Goal: Task Accomplishment & Management: Use online tool/utility

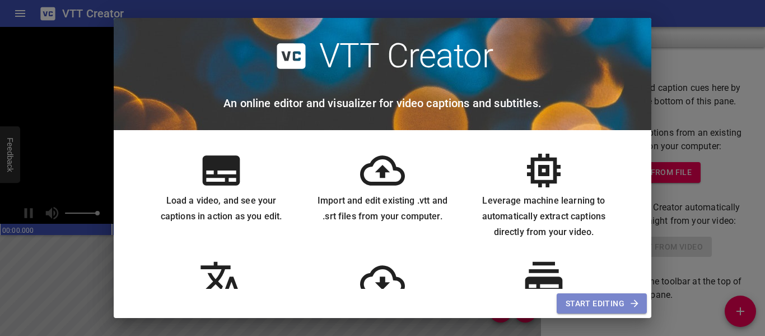
click at [625, 300] on span "Start Editing" at bounding box center [602, 303] width 72 height 14
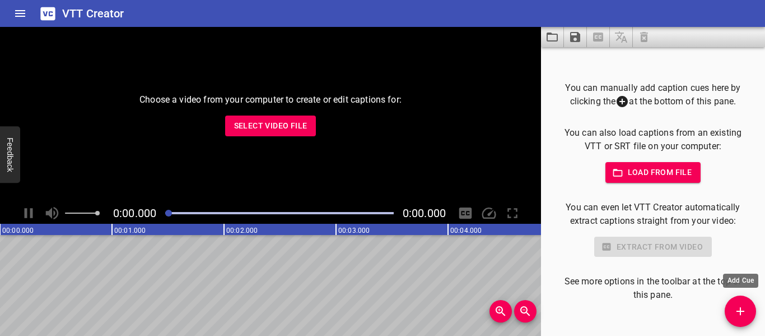
click at [742, 310] on icon "Add Cue" at bounding box center [740, 310] width 13 height 13
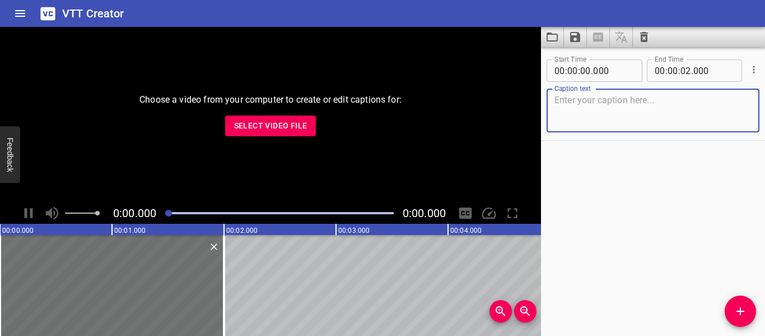
click at [298, 134] on button "Select Video File" at bounding box center [270, 125] width 91 height 21
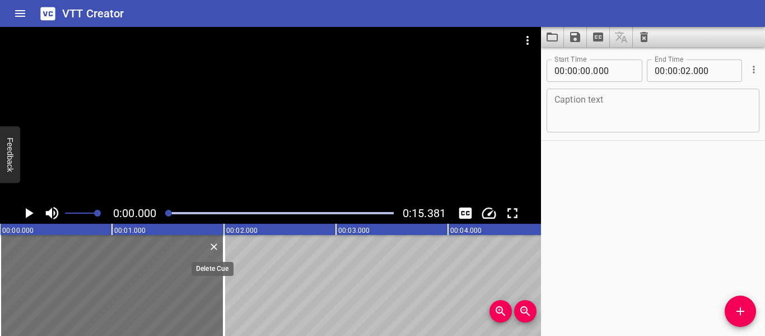
click at [215, 247] on icon "Delete" at bounding box center [213, 246] width 11 height 11
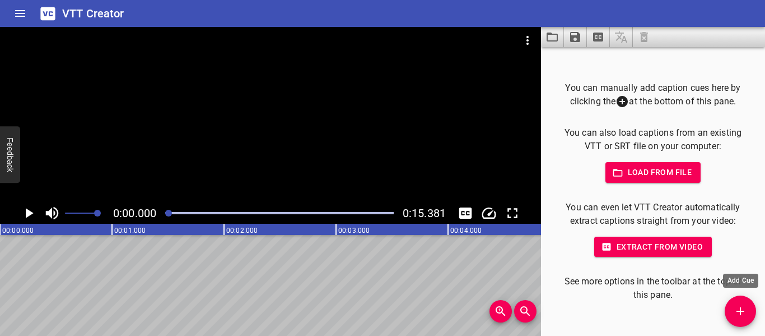
click at [739, 312] on icon "Add Cue" at bounding box center [740, 310] width 13 height 13
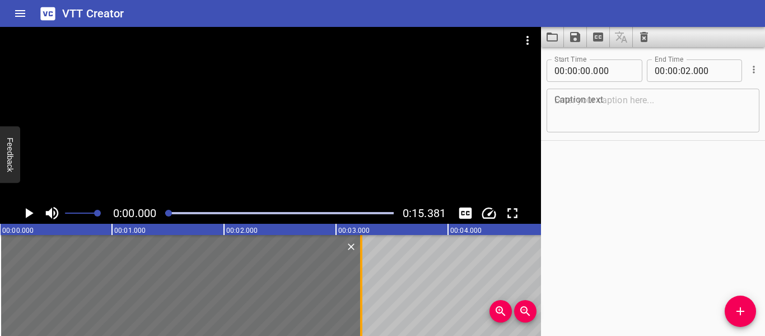
drag, startPoint x: 223, startPoint y: 278, endPoint x: 360, endPoint y: 294, distance: 138.2
click at [360, 294] on div at bounding box center [361, 285] width 2 height 101
type input "03"
type input "225"
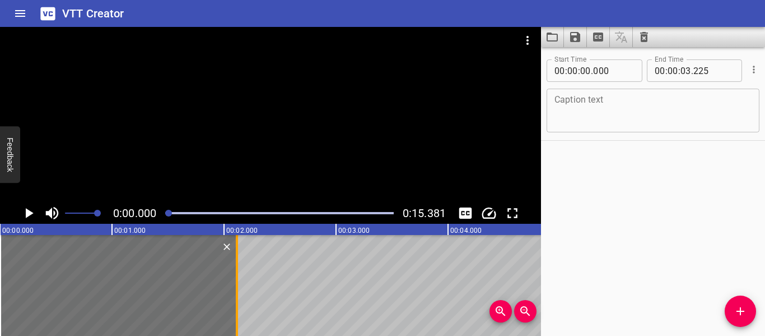
drag, startPoint x: 360, startPoint y: 293, endPoint x: 241, endPoint y: 309, distance: 120.4
click at [238, 309] on div at bounding box center [237, 285] width 2 height 101
type input "02"
type input "160"
click at [31, 217] on icon "Play/Pause" at bounding box center [28, 213] width 17 height 17
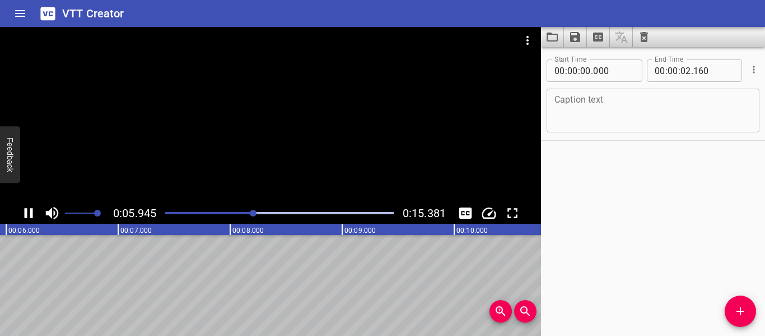
click at [29, 212] on icon "Play/Pause" at bounding box center [28, 213] width 17 height 17
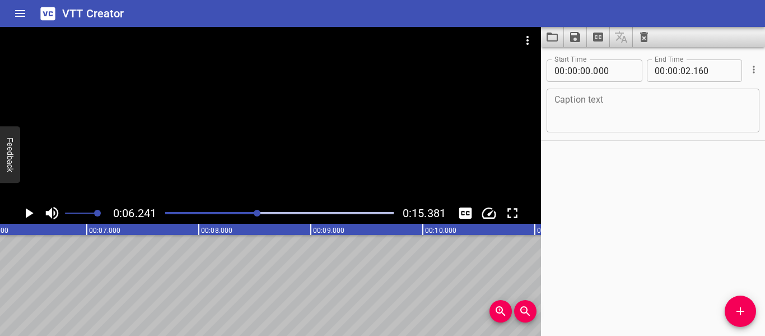
scroll to position [0, 699]
click at [221, 212] on div "Play progress" at bounding box center [144, 213] width 229 height 2
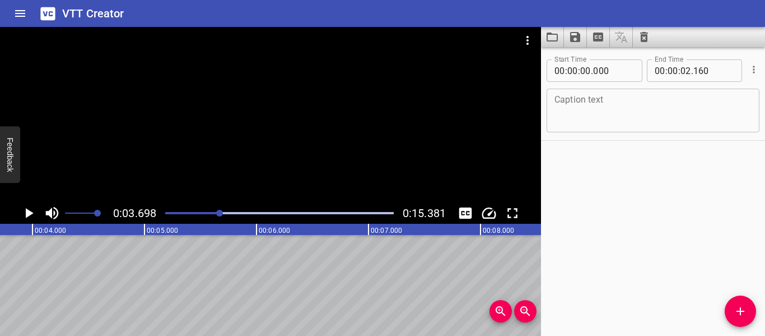
scroll to position [0, 415]
click at [30, 212] on icon "Play/Pause" at bounding box center [30, 213] width 8 height 10
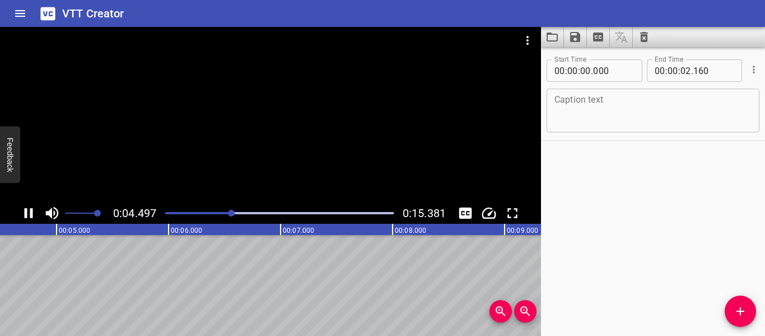
click at [184, 212] on div "Play progress" at bounding box center [118, 213] width 229 height 2
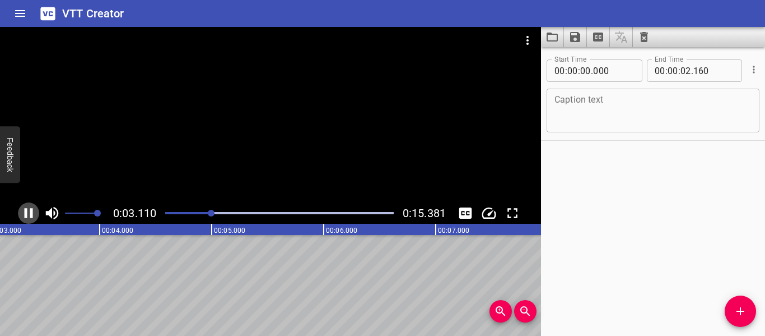
click at [27, 216] on icon "Play/Pause" at bounding box center [29, 213] width 8 height 10
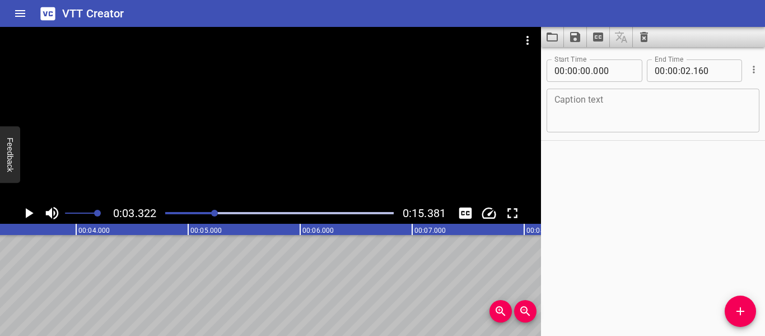
click at [741, 319] on button "Add Cue" at bounding box center [740, 310] width 31 height 31
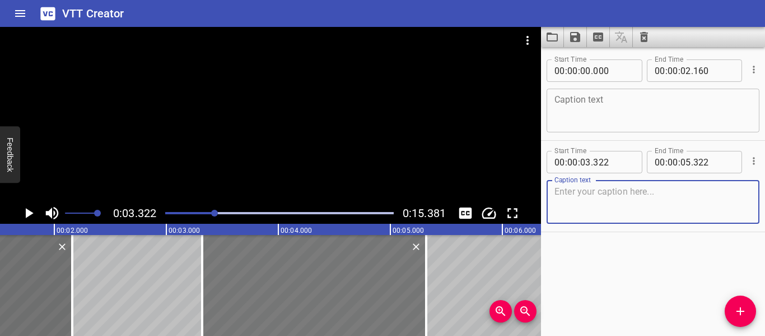
scroll to position [0, 161]
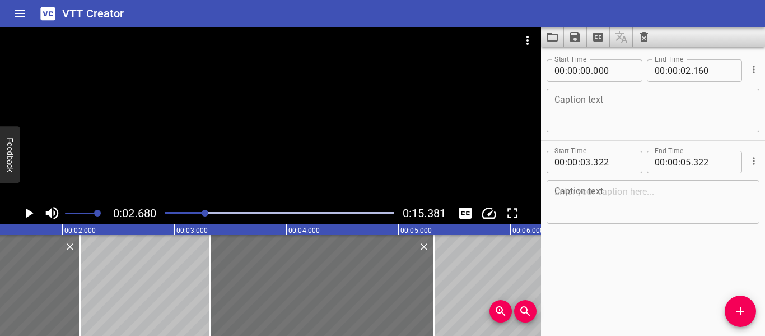
scroll to position [0, 103]
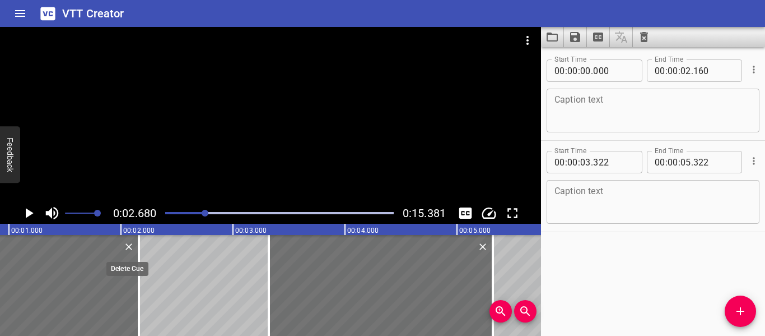
click at [127, 248] on icon "Delete" at bounding box center [129, 246] width 7 height 7
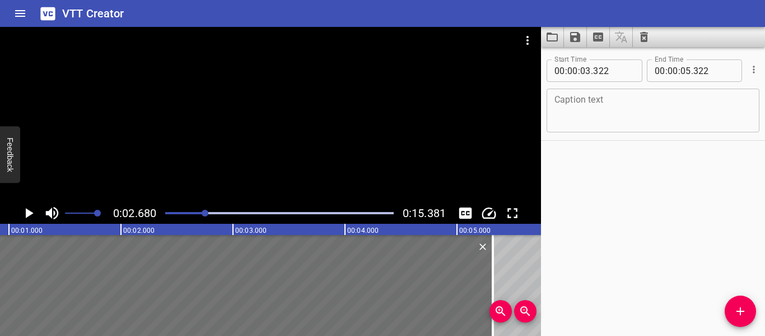
scroll to position [0, 0]
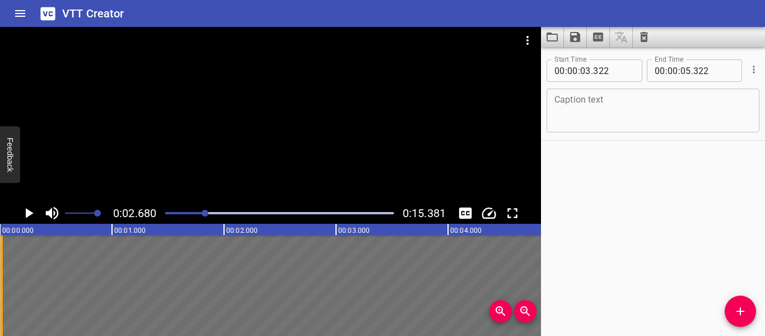
drag, startPoint x: 267, startPoint y: 295, endPoint x: 0, endPoint y: 310, distance: 267.7
click at [0, 310] on div at bounding box center [1, 285] width 11 height 101
type input "00"
type input "017"
click at [30, 215] on icon "Play/Pause" at bounding box center [28, 213] width 17 height 17
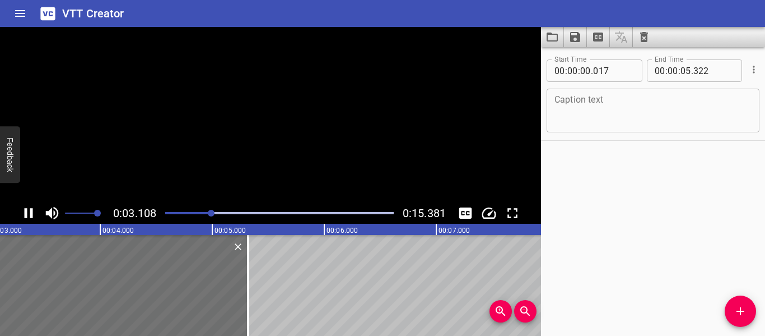
click at [30, 215] on icon "Play/Pause" at bounding box center [29, 213] width 8 height 10
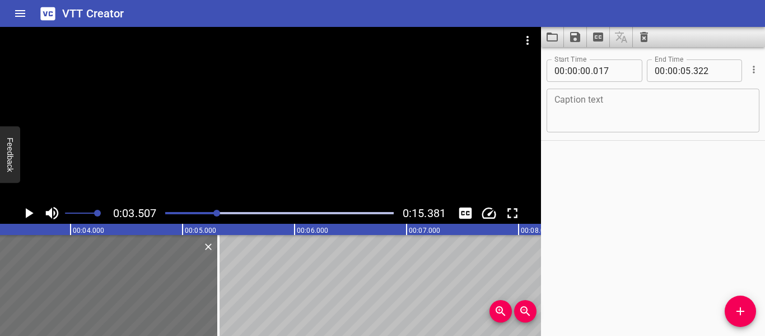
scroll to position [0, 393]
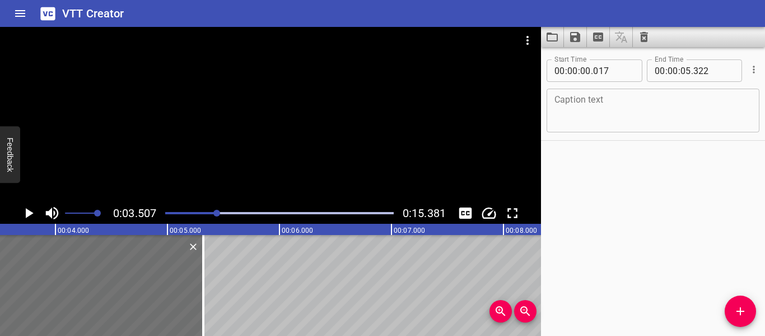
click at [633, 113] on textarea at bounding box center [653, 111] width 197 height 32
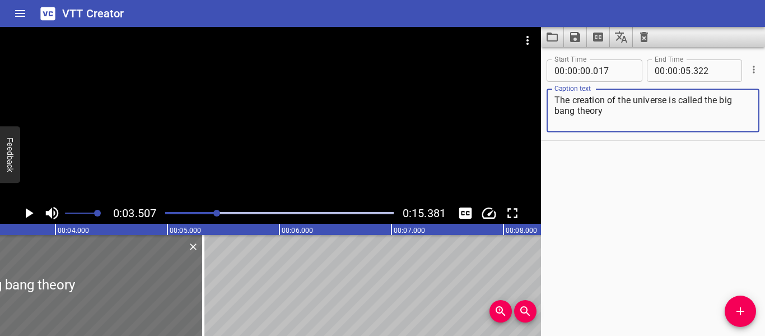
type textarea "The creation of the universe is called the big bang theory."
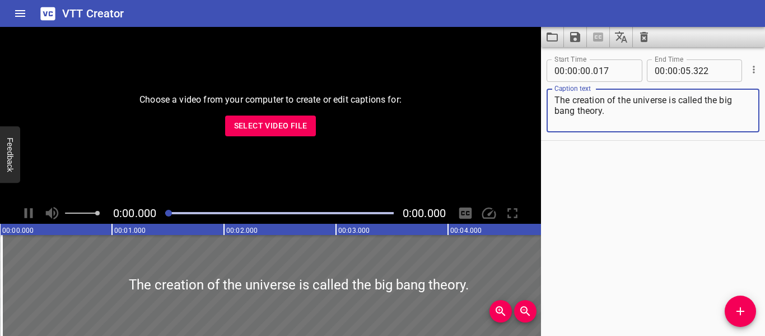
click at [261, 116] on button "Select Video File" at bounding box center [270, 125] width 91 height 21
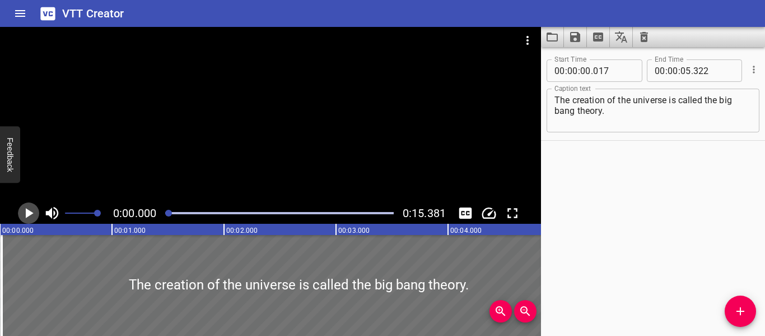
click at [25, 216] on icon "Play/Pause" at bounding box center [28, 213] width 17 height 17
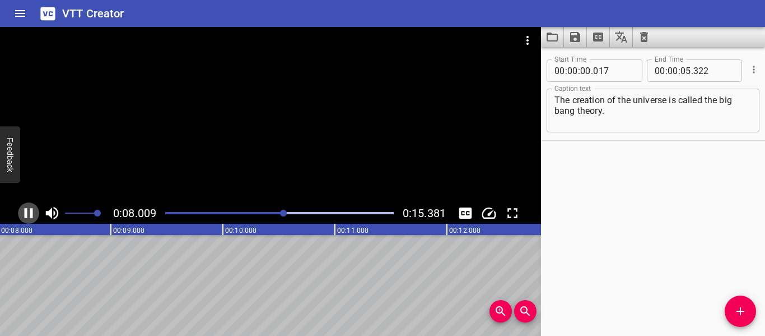
click at [35, 213] on icon "Play/Pause" at bounding box center [28, 213] width 17 height 17
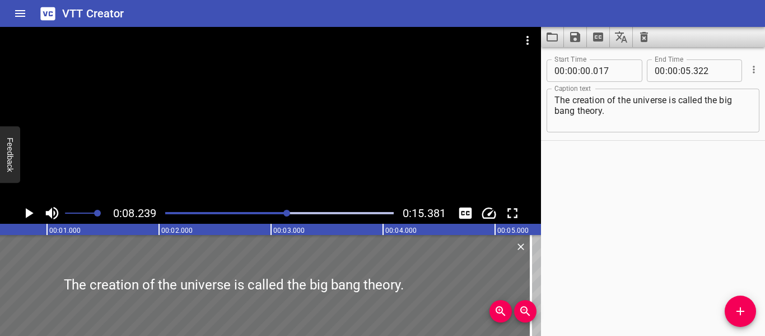
scroll to position [0, 63]
drag, startPoint x: 531, startPoint y: 267, endPoint x: 505, endPoint y: 267, distance: 25.8
click at [508, 267] on div at bounding box center [513, 285] width 11 height 101
type input "092"
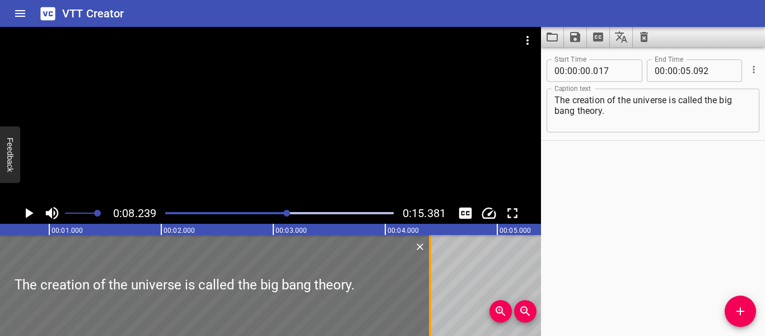
drag, startPoint x: 505, startPoint y: 267, endPoint x: 427, endPoint y: 284, distance: 79.0
click at [427, 284] on div at bounding box center [430, 285] width 11 height 101
type input "04"
type input "402"
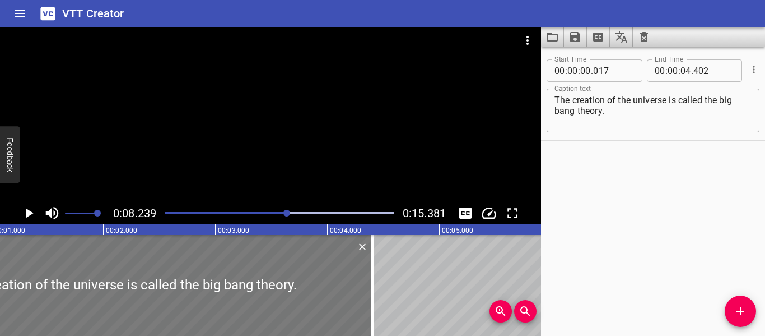
scroll to position [0, 0]
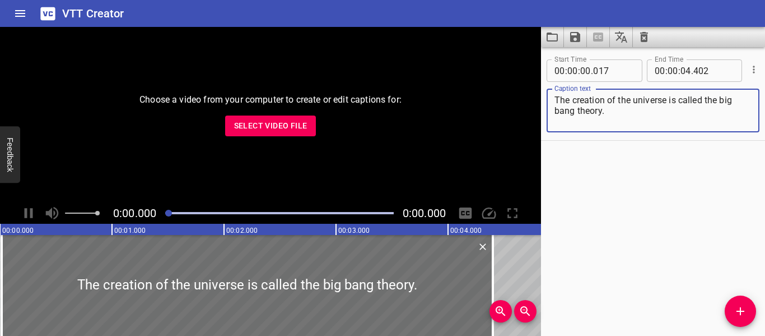
click at [278, 133] on button "Select Video File" at bounding box center [270, 125] width 91 height 21
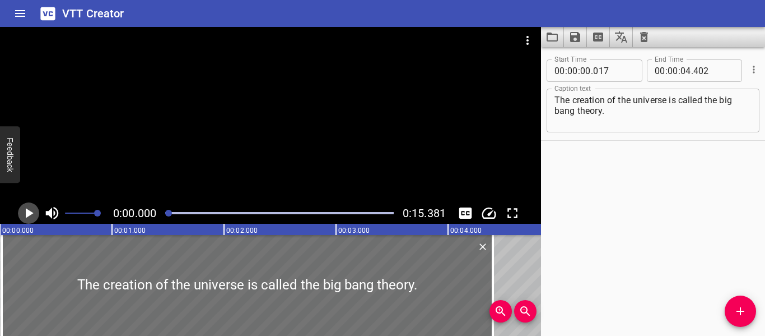
click at [25, 217] on icon "Play/Pause" at bounding box center [28, 213] width 17 height 17
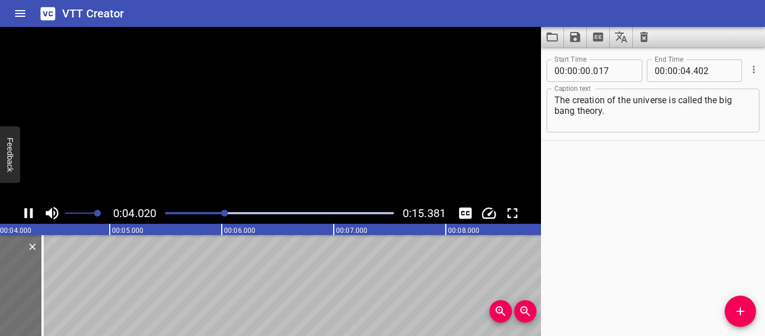
click at [23, 220] on icon "Play/Pause" at bounding box center [28, 213] width 17 height 17
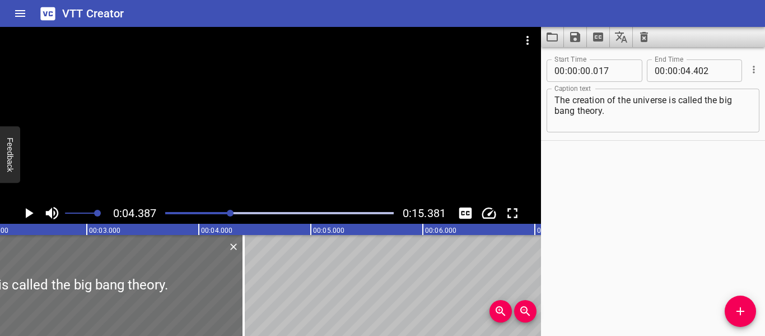
scroll to position [0, 227]
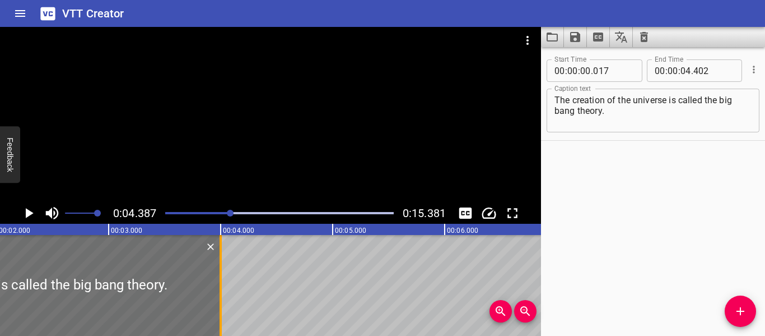
drag, startPoint x: 264, startPoint y: 299, endPoint x: 220, endPoint y: 303, distance: 45.0
click at [220, 303] on div at bounding box center [221, 285] width 2 height 101
type input "002"
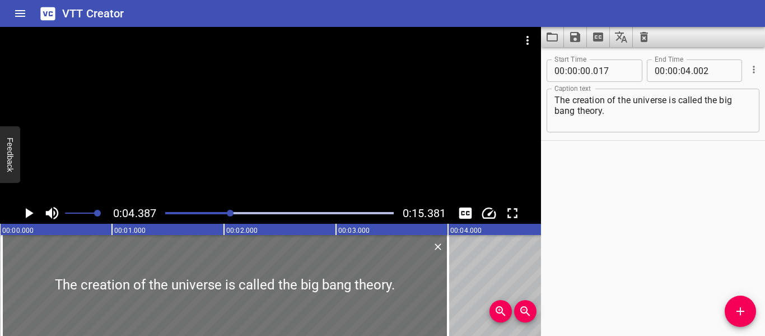
click at [29, 215] on icon "Play/Pause" at bounding box center [30, 213] width 8 height 10
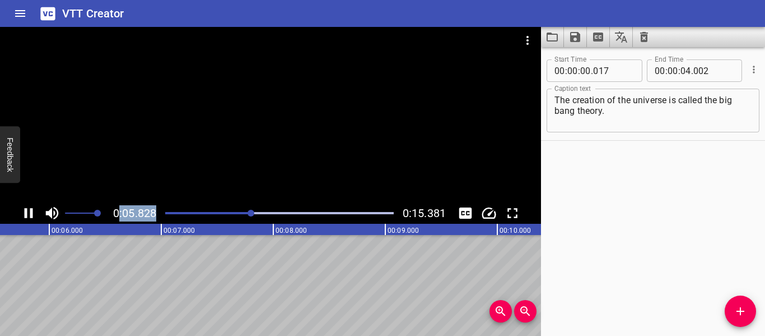
drag, startPoint x: 181, startPoint y: 215, endPoint x: 118, endPoint y: 220, distance: 63.6
click at [118, 220] on div "0:05.828 0:15.381" at bounding box center [270, 212] width 541 height 21
click at [170, 214] on div at bounding box center [280, 213] width 242 height 16
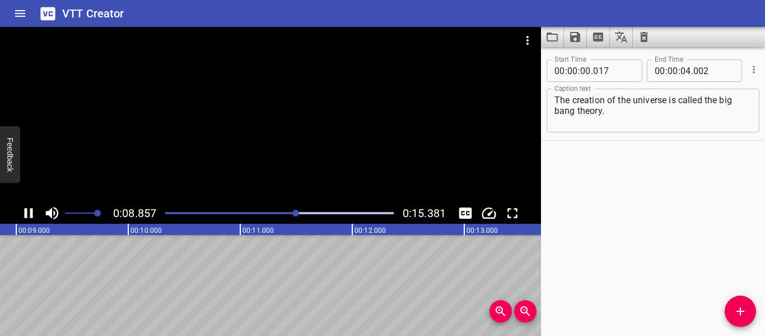
click at [31, 208] on icon "Play/Pause" at bounding box center [29, 213] width 8 height 10
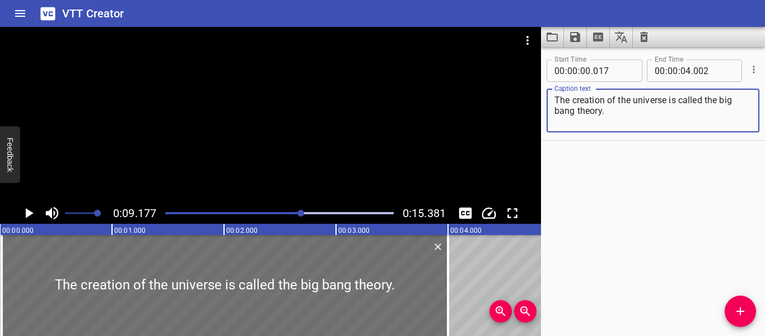
click at [699, 120] on textarea "The creation of the universe is called the big bang theory." at bounding box center [653, 111] width 197 height 32
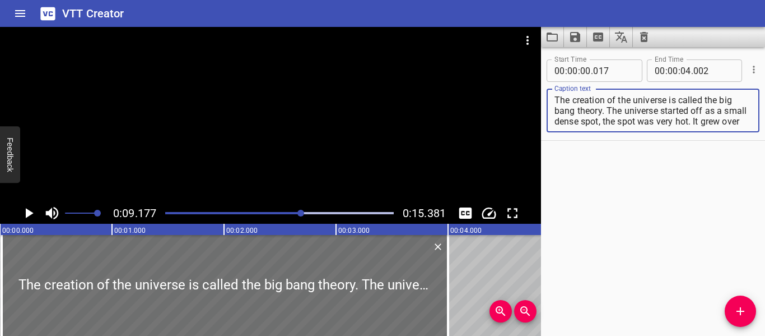
scroll to position [11, 0]
type textarea "The creation of the universe is called the big bang theory. The universe starte…"
click at [22, 211] on icon "Play/Pause" at bounding box center [28, 213] width 17 height 17
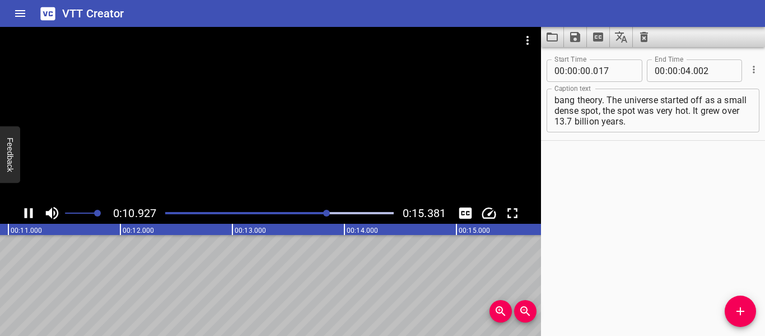
click at [169, 212] on div "Play progress" at bounding box center [213, 213] width 229 height 2
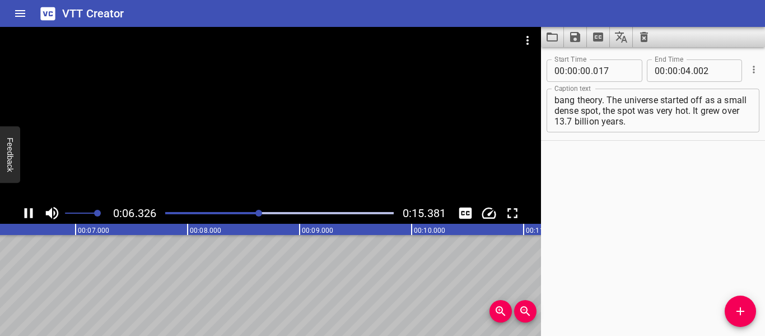
click at [167, 212] on div "Play progress" at bounding box center [145, 213] width 229 height 2
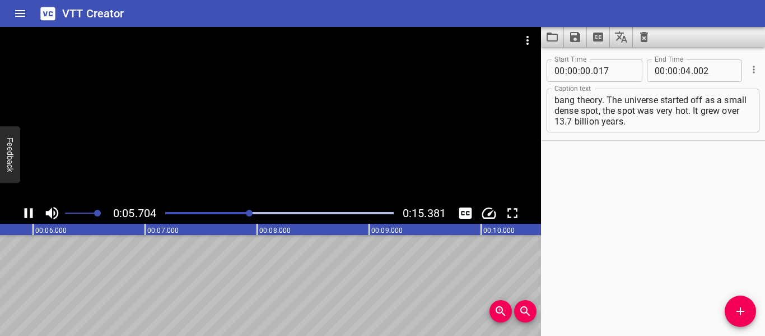
click at [33, 210] on icon "Play/Pause" at bounding box center [28, 213] width 17 height 17
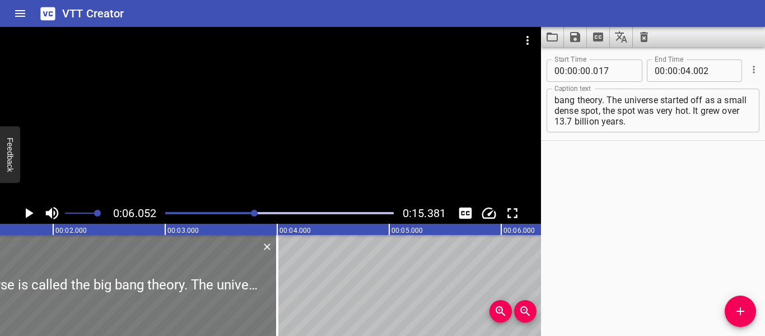
scroll to position [0, 171]
click at [278, 271] on div at bounding box center [276, 285] width 11 height 101
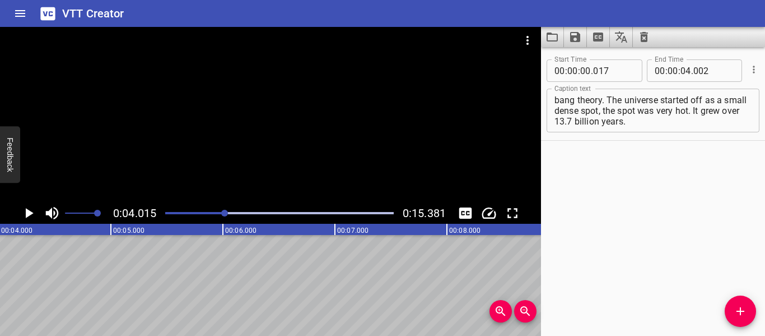
scroll to position [0, 450]
click at [747, 310] on span "Add Cue" at bounding box center [740, 310] width 31 height 13
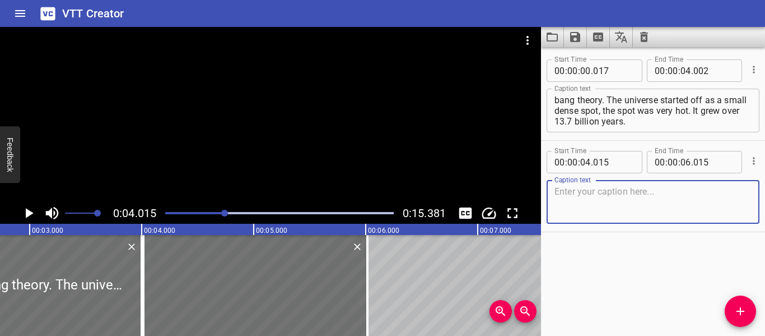
scroll to position [0, 309]
click at [659, 206] on textarea at bounding box center [653, 202] width 197 height 32
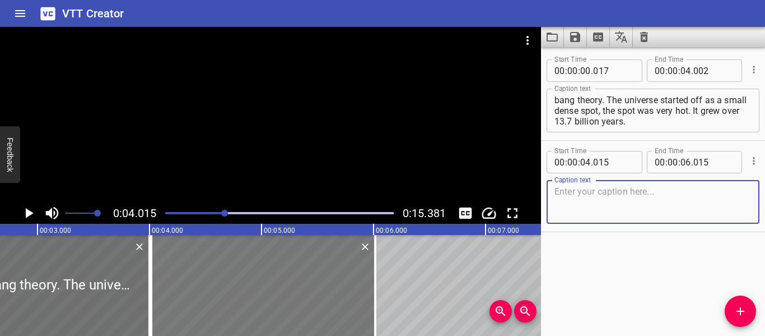
scroll to position [0, 314]
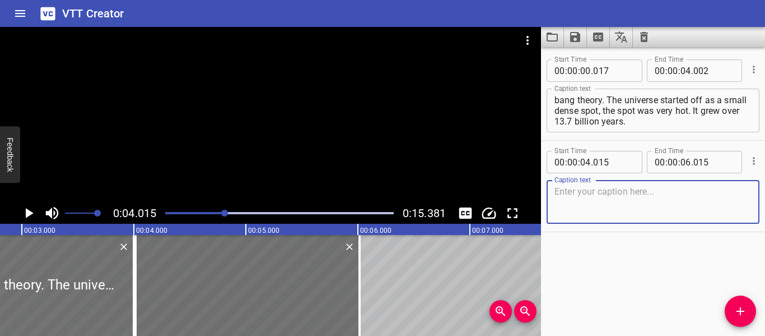
click at [670, 194] on textarea at bounding box center [653, 202] width 197 height 32
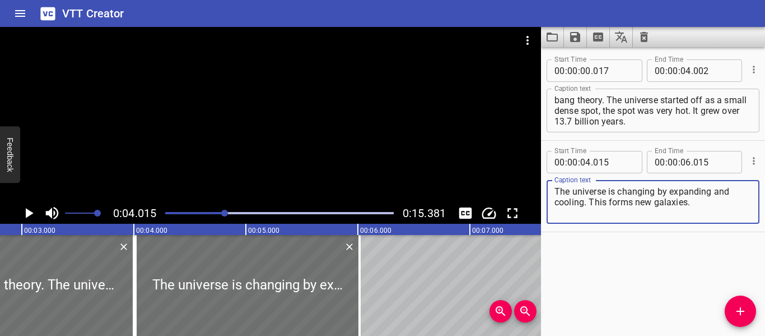
type textarea "The universe is changing by expanding and cooling. This forms new galaxies."
click at [34, 213] on icon "Play/Pause" at bounding box center [28, 213] width 17 height 17
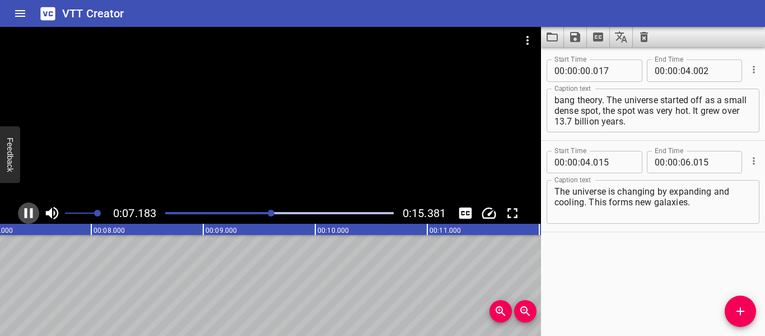
click at [32, 213] on icon "Play/Pause" at bounding box center [29, 213] width 8 height 10
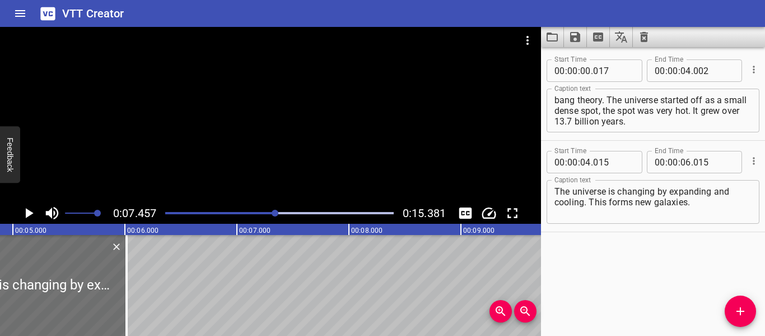
scroll to position [0, 541]
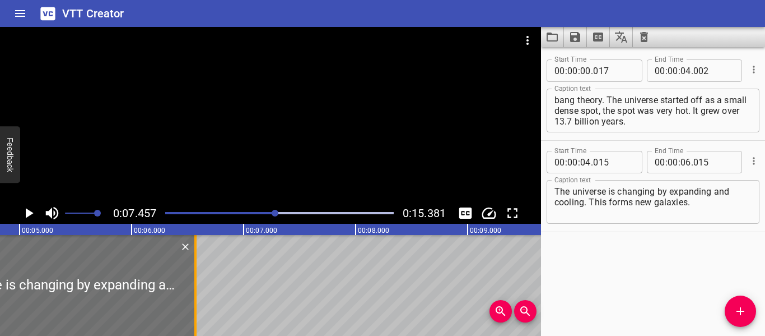
drag, startPoint x: 133, startPoint y: 277, endPoint x: 195, endPoint y: 278, distance: 62.2
click at [195, 278] on div at bounding box center [195, 285] width 2 height 101
type input "570"
click at [27, 213] on icon "Play/Pause" at bounding box center [30, 213] width 8 height 10
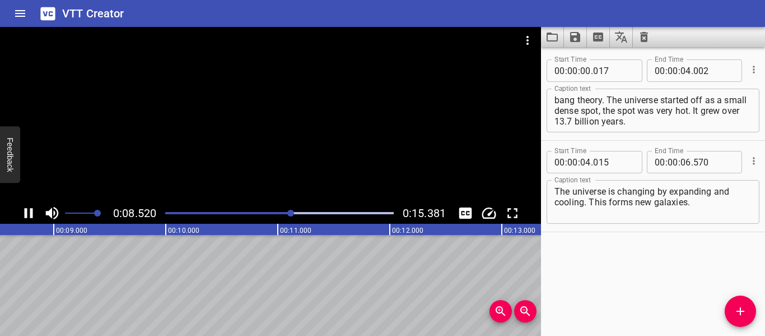
click at [210, 213] on div "Play progress" at bounding box center [177, 213] width 229 height 2
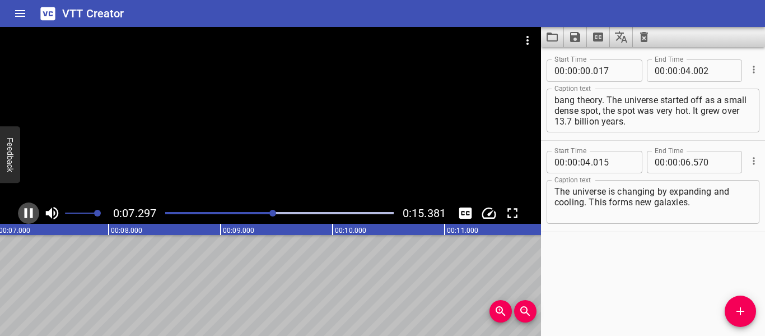
click at [34, 212] on icon "Play/Pause" at bounding box center [28, 213] width 17 height 17
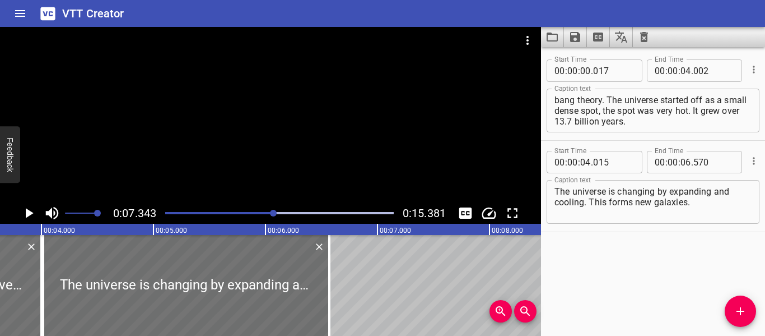
scroll to position [0, 406]
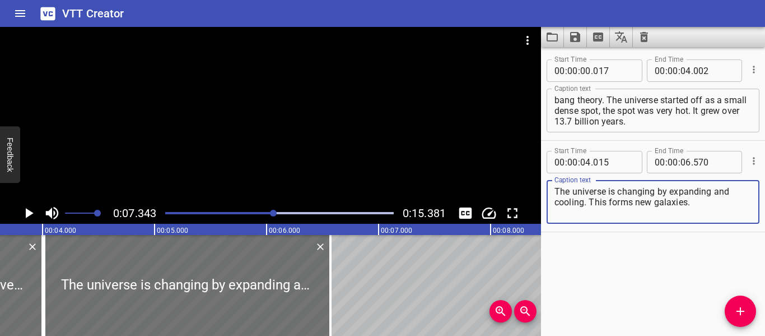
click at [738, 209] on textarea "The universe is changing by expanding and cooling. This forms new galaxies." at bounding box center [653, 202] width 197 height 32
click at [26, 215] on icon "Play/Pause" at bounding box center [30, 213] width 8 height 10
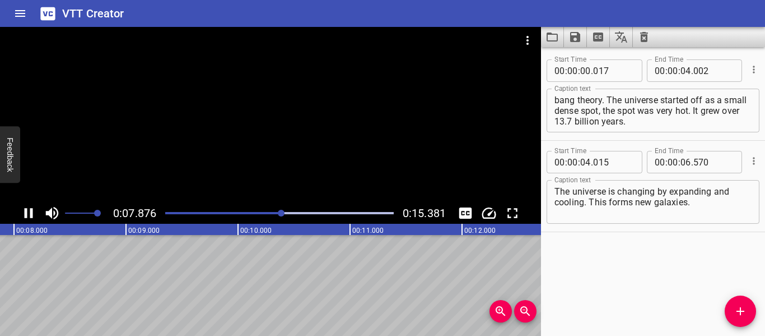
click at [239, 212] on div "Play progress" at bounding box center [168, 213] width 229 height 2
click at [29, 214] on icon "Play/Pause" at bounding box center [28, 213] width 17 height 17
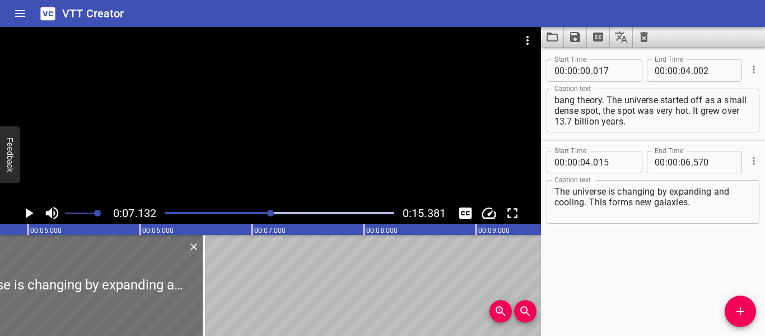
scroll to position [0, 0]
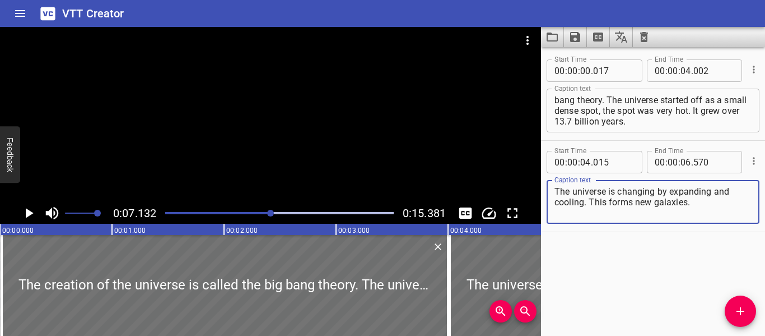
click at [710, 210] on textarea "The universe is changing by expanding and cooling. This forms new galaxies." at bounding box center [653, 202] width 197 height 32
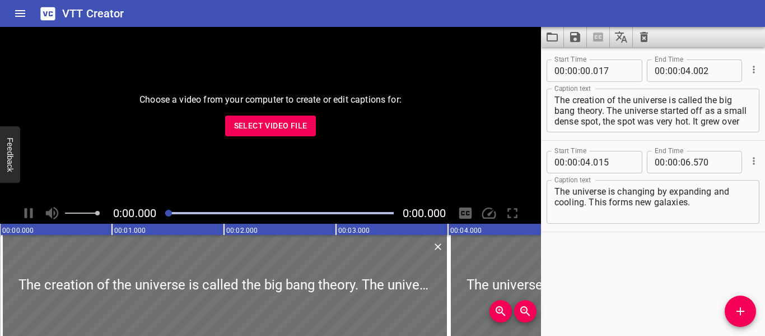
click at [255, 140] on div "Choose a video from your computer to create or edit captions for: Select Video …" at bounding box center [270, 114] width 541 height 175
click at [257, 124] on span "Select Video File" at bounding box center [270, 126] width 73 height 14
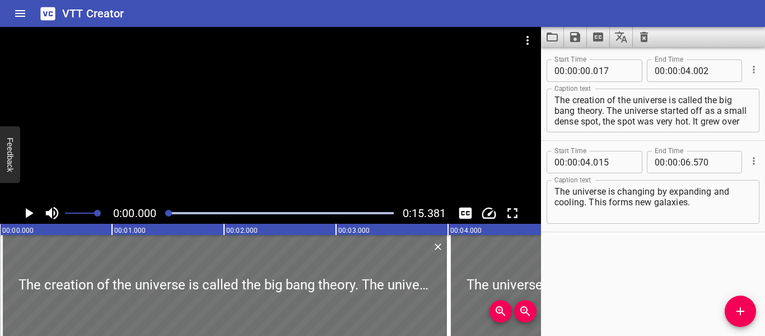
scroll to position [11, 0]
click at [34, 212] on icon "Play/Pause" at bounding box center [28, 213] width 17 height 17
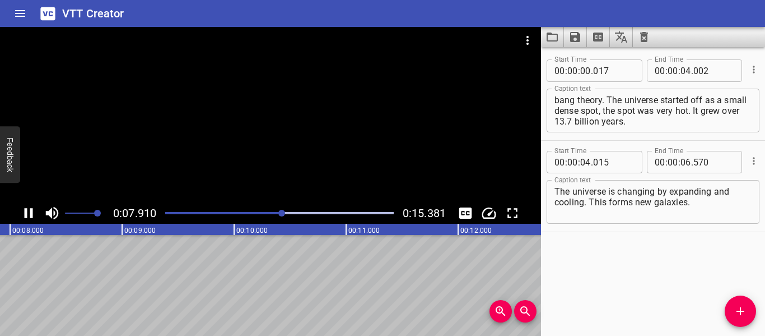
click at [16, 208] on div "0:07.910 0:15.381" at bounding box center [270, 212] width 541 height 21
click at [21, 213] on icon "Play/Pause" at bounding box center [28, 213] width 17 height 17
click at [283, 207] on div at bounding box center [280, 213] width 242 height 16
click at [269, 207] on div at bounding box center [280, 213] width 242 height 16
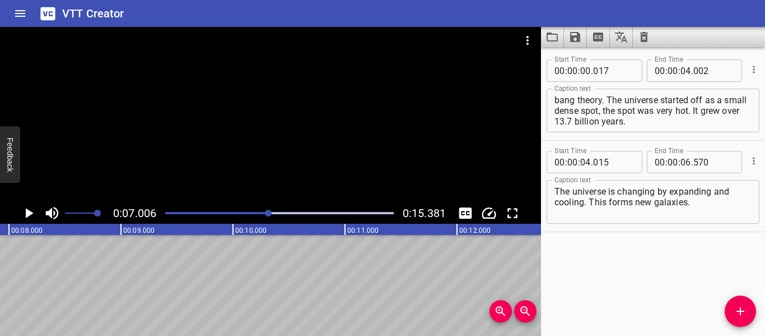
scroll to position [0, 785]
click at [255, 208] on div at bounding box center [280, 213] width 242 height 16
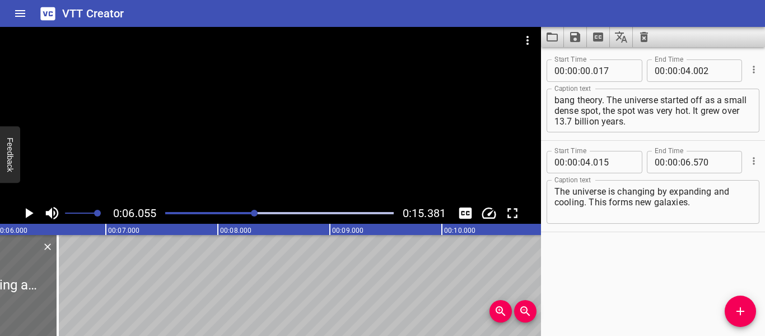
click at [268, 210] on div at bounding box center [280, 213] width 242 height 16
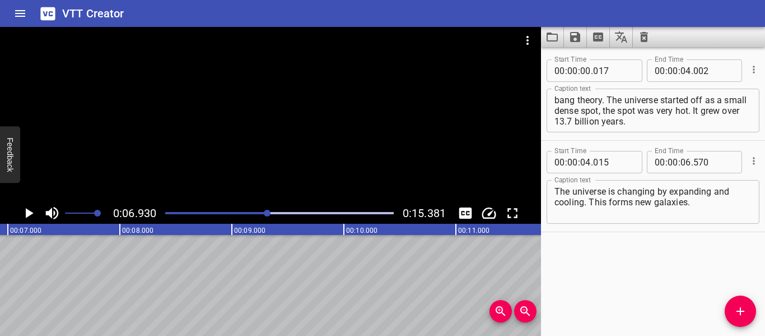
click at [264, 212] on div "Play progress" at bounding box center [154, 213] width 229 height 2
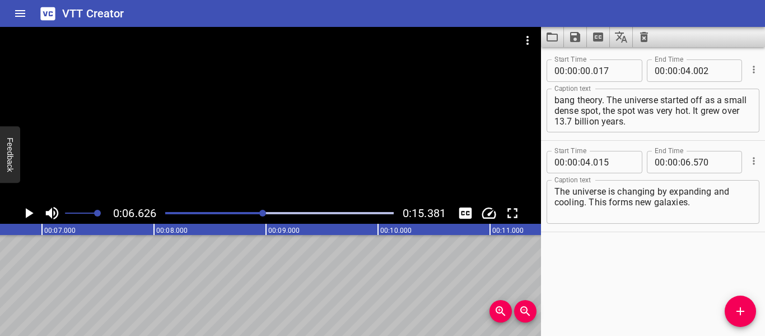
click at [258, 210] on div at bounding box center [280, 213] width 242 height 16
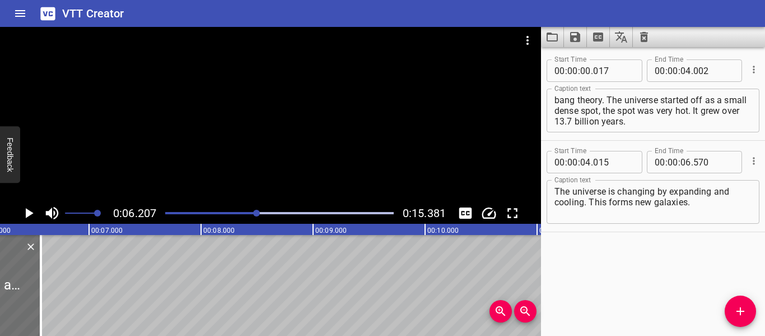
click at [253, 210] on div at bounding box center [280, 213] width 242 height 16
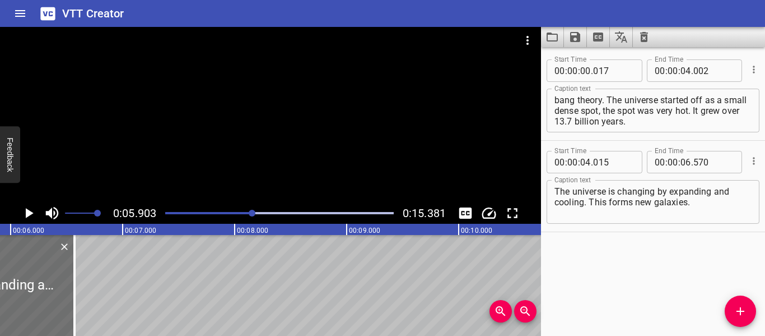
click at [248, 212] on div "Play progress" at bounding box center [139, 213] width 229 height 2
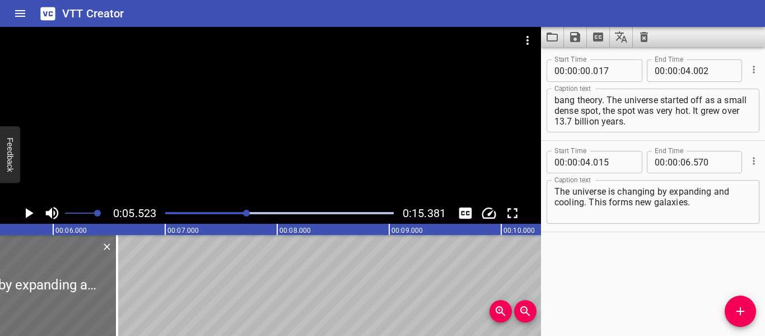
click at [240, 212] on div "Play progress" at bounding box center [133, 213] width 229 height 2
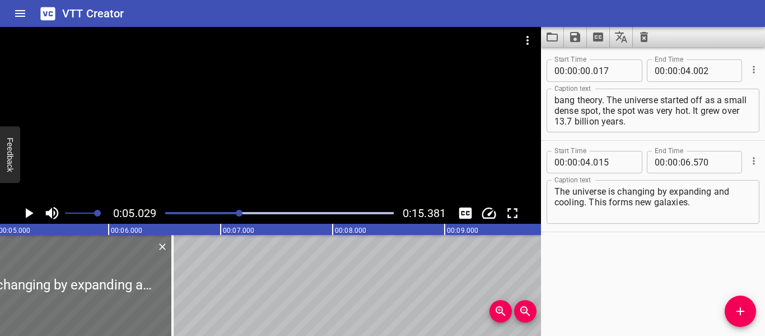
click at [212, 210] on div at bounding box center [280, 213] width 242 height 16
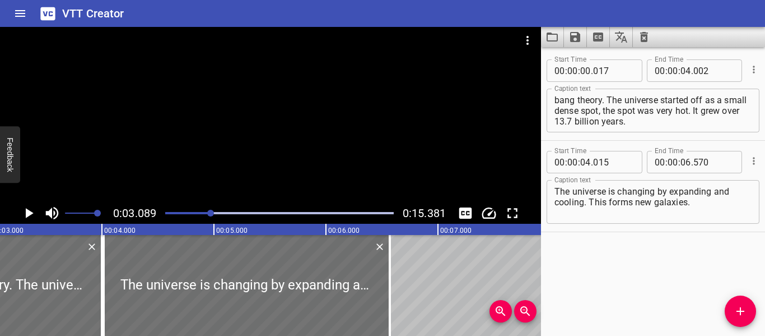
click at [178, 208] on div at bounding box center [280, 213] width 242 height 16
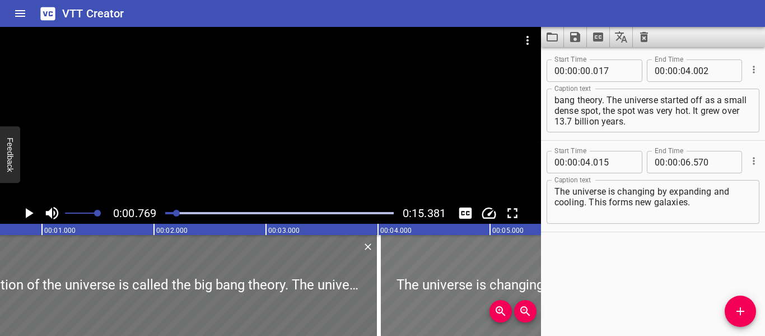
scroll to position [0, 0]
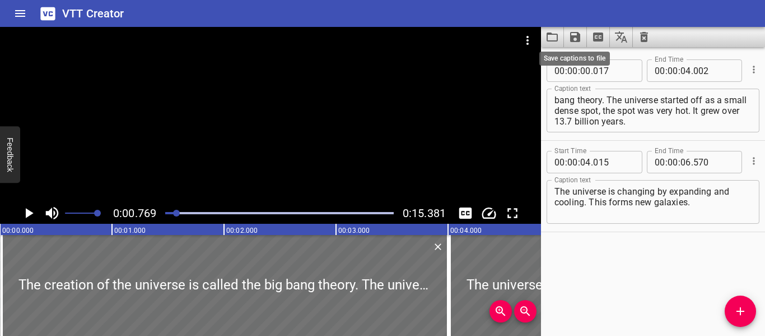
click at [578, 40] on icon "Save captions to file" at bounding box center [575, 37] width 10 height 10
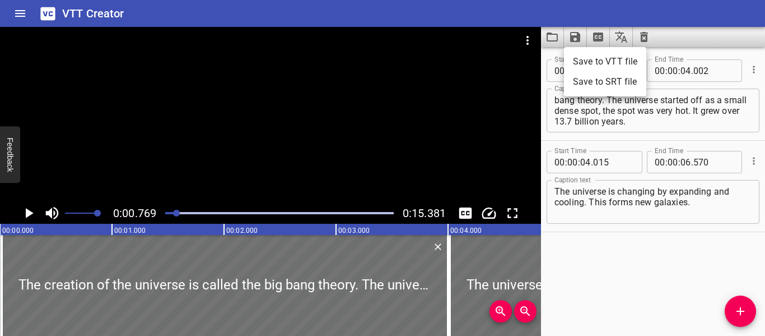
click at [595, 60] on li "Save to VTT file" at bounding box center [605, 62] width 82 height 20
